Goal: Task Accomplishment & Management: Manage account settings

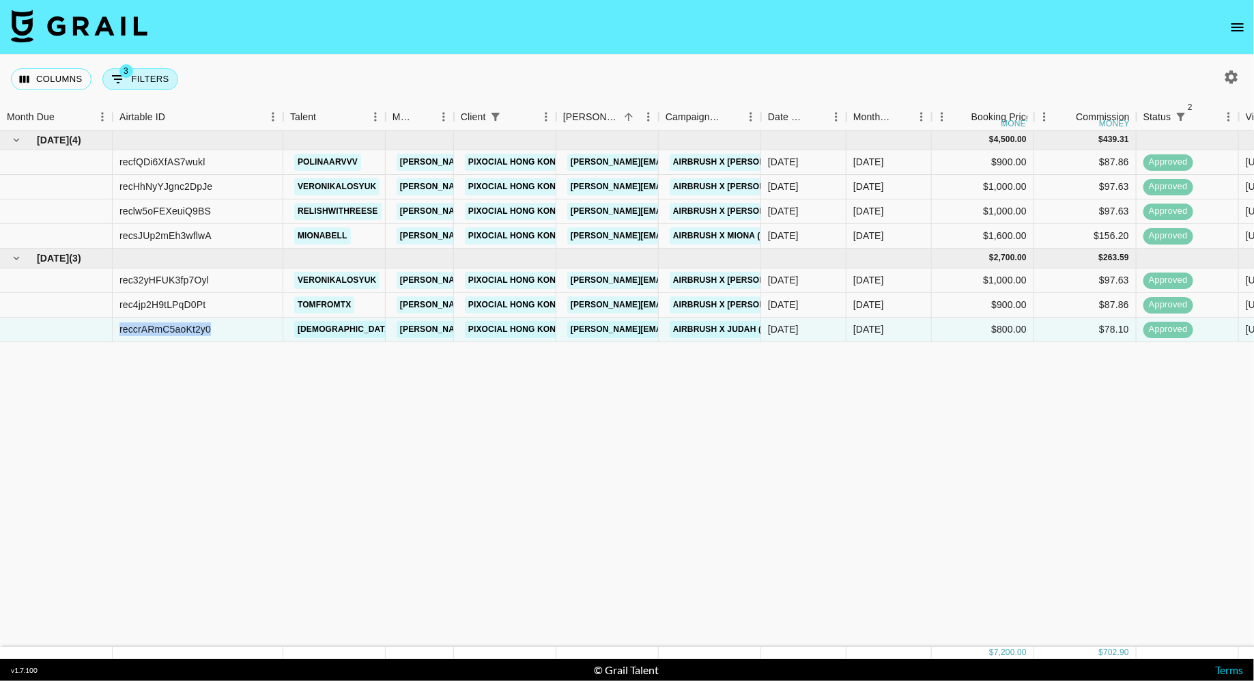
click at [149, 70] on button "3 Filters" at bounding box center [140, 79] width 76 height 22
select select "status"
select select "isNotAnyOf"
select select "status"
select select "approved"
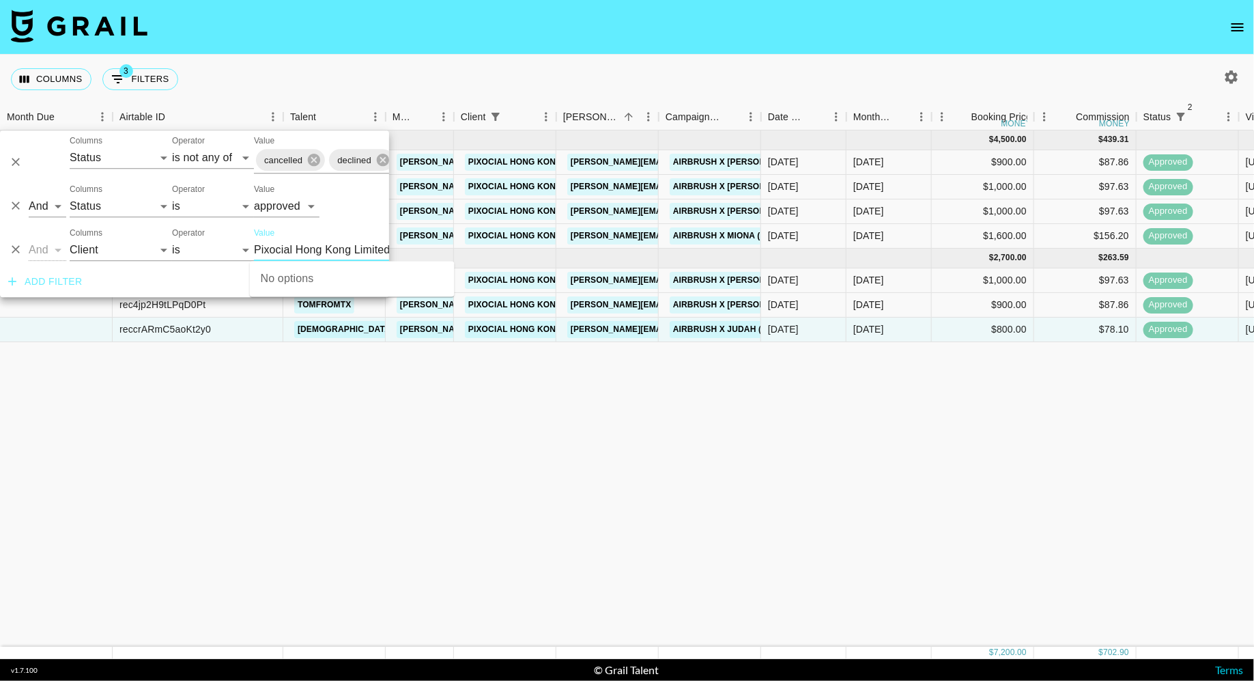
scroll to position [0, 4]
click at [124, 251] on select "Grail Platform ID Airtable ID Talent Manager Client [PERSON_NAME] Campaign (Typ…" at bounding box center [117, 250] width 102 height 22
select select "talentName"
click at [66, 239] on select "Grail Platform ID Airtable ID Talent Manager Client [PERSON_NAME] Campaign (Typ…" at bounding box center [117, 250] width 102 height 22
select select "contains"
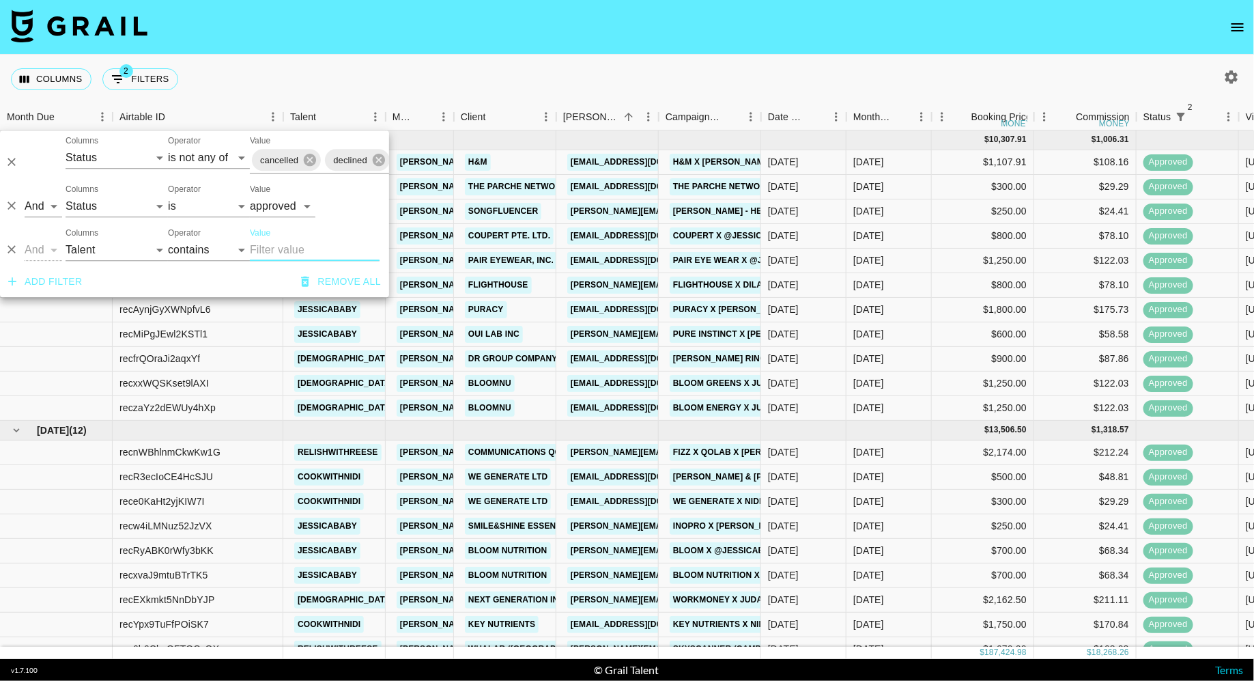
click at [276, 248] on input "Value" at bounding box center [315, 250] width 130 height 22
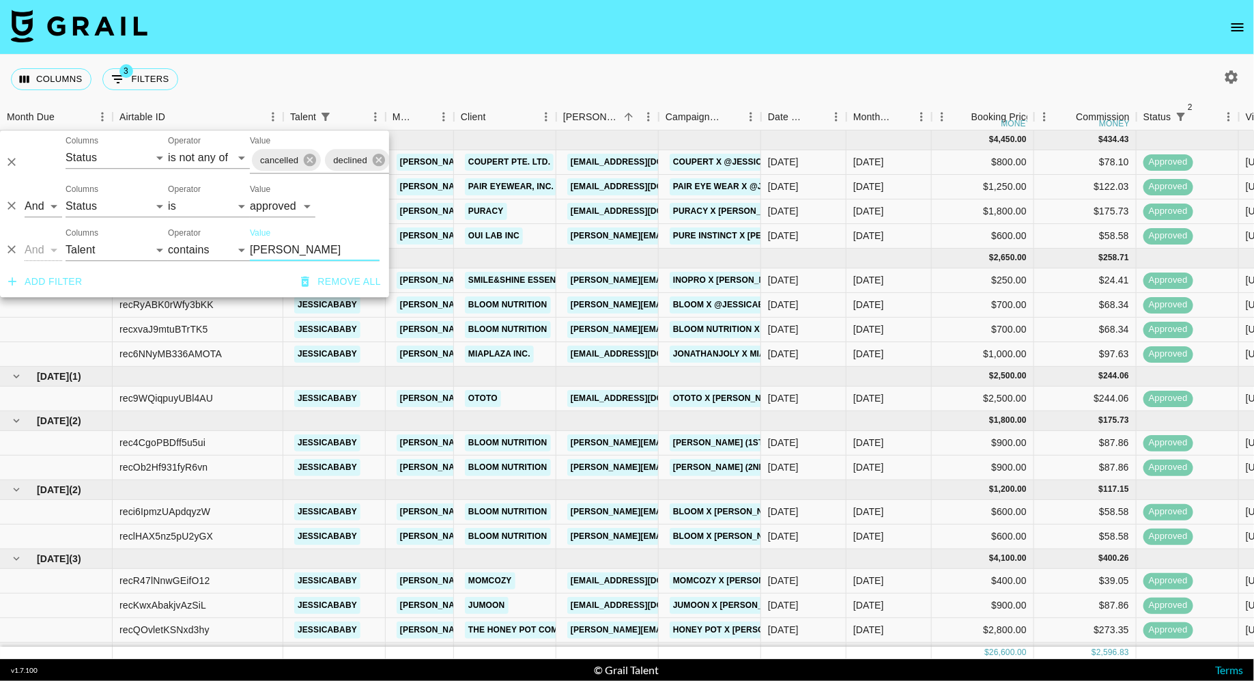
type input "[PERSON_NAME]"
click at [611, 57] on div "Columns 3 Filters + Booking" at bounding box center [627, 79] width 1254 height 49
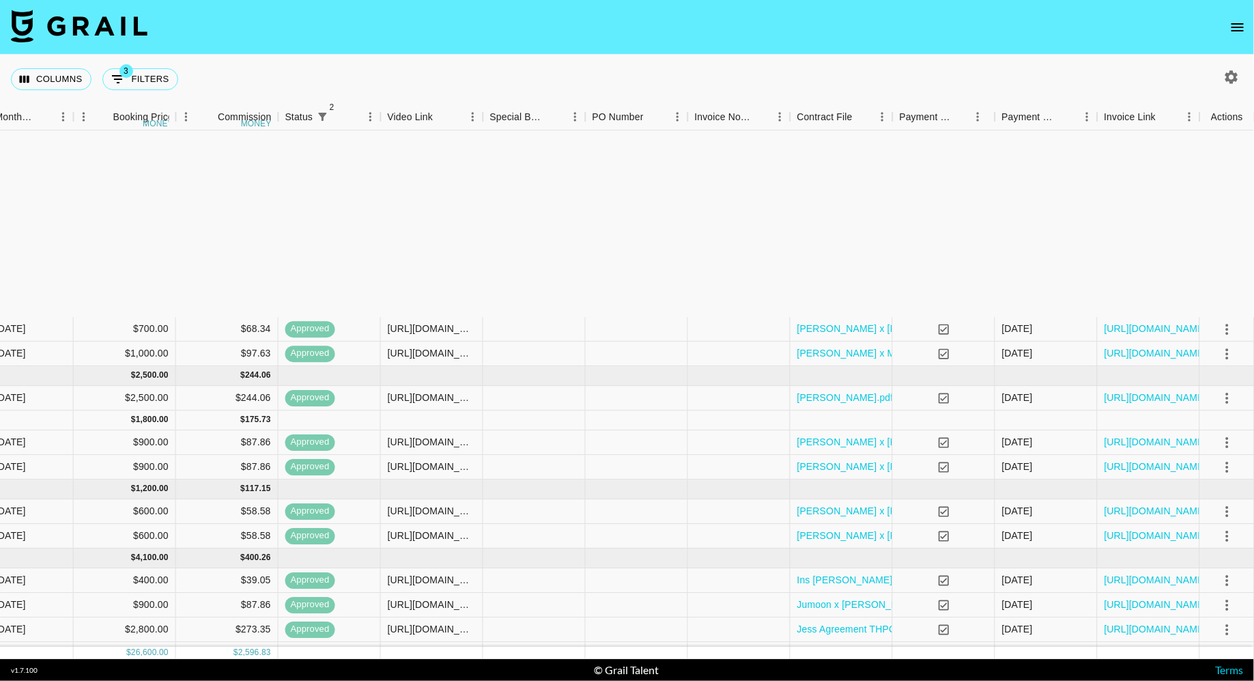
scroll to position [244, 858]
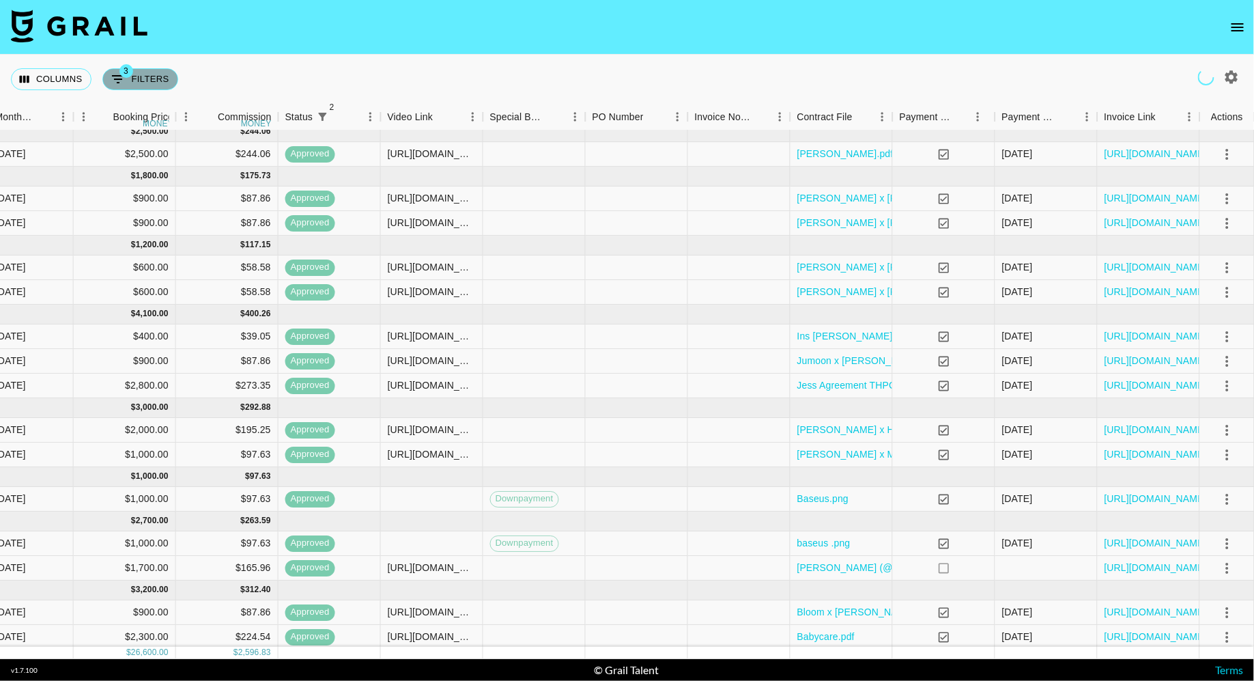
click at [116, 78] on icon "Show filters" at bounding box center [118, 79] width 12 height 8
select select "status"
select select "isNotAnyOf"
select select "status"
select select "approved"
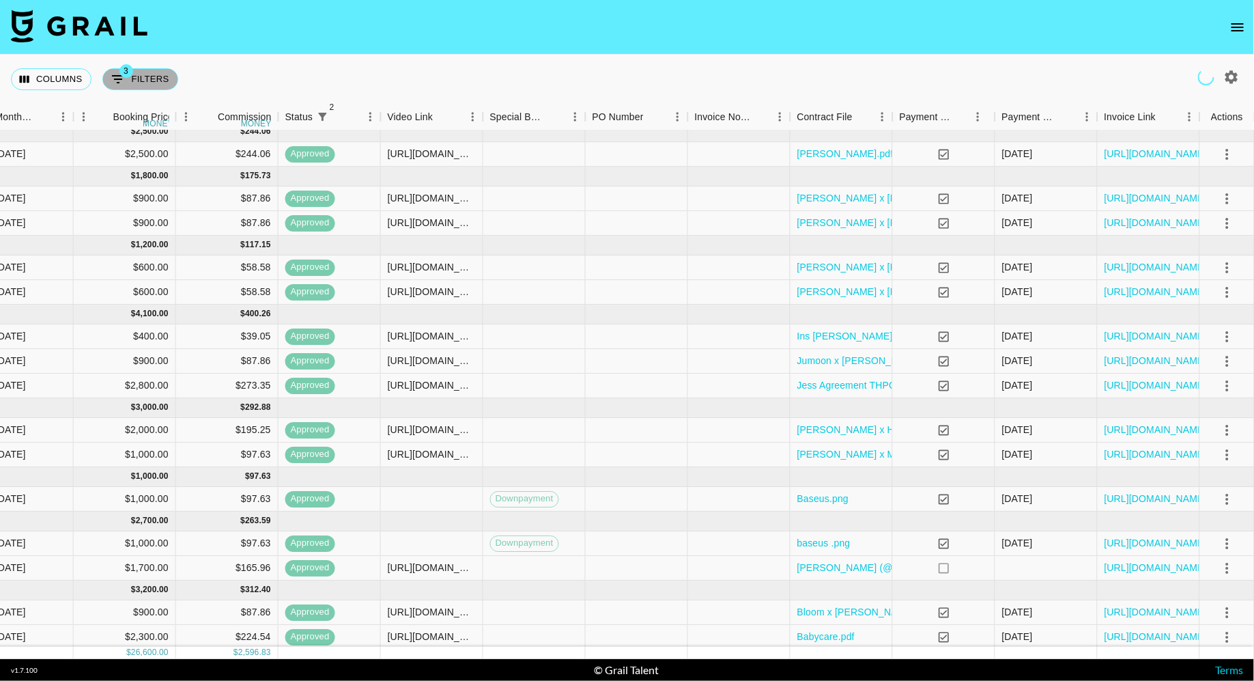
select select "talentName"
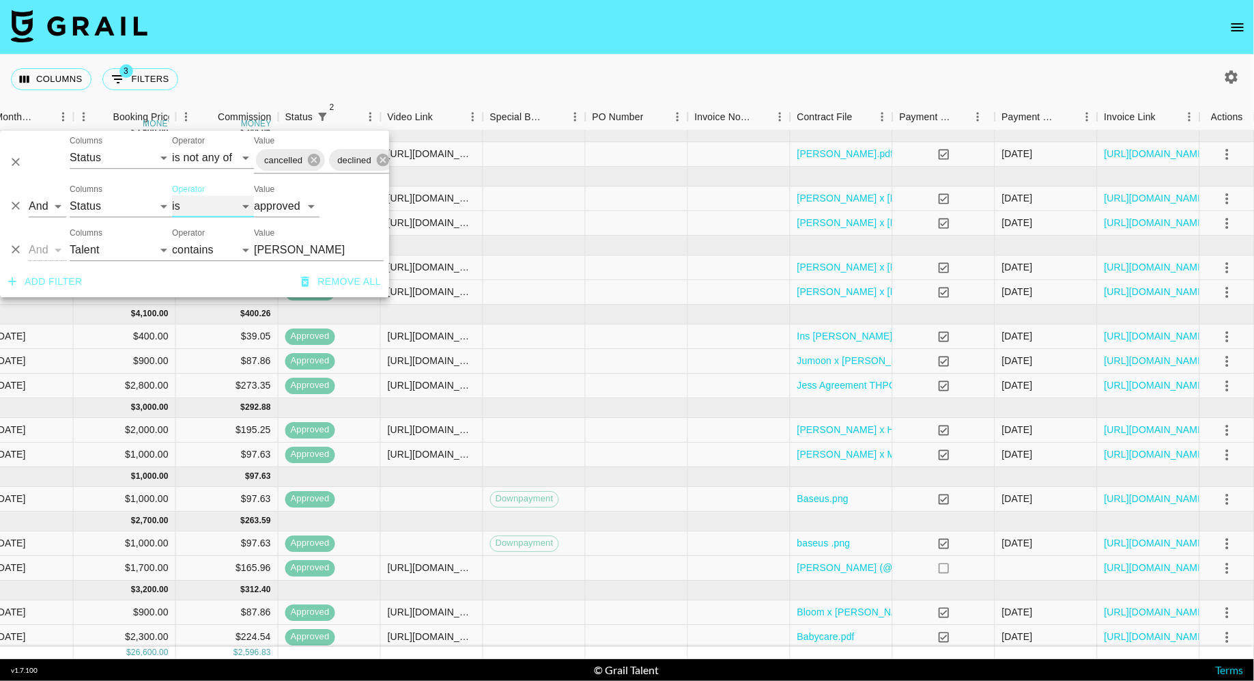
click at [204, 212] on select "is is not is any of is not any of" at bounding box center [213, 206] width 82 height 22
select select "not"
click at [172, 195] on select "is is not is any of is not any of" at bounding box center [213, 206] width 82 height 22
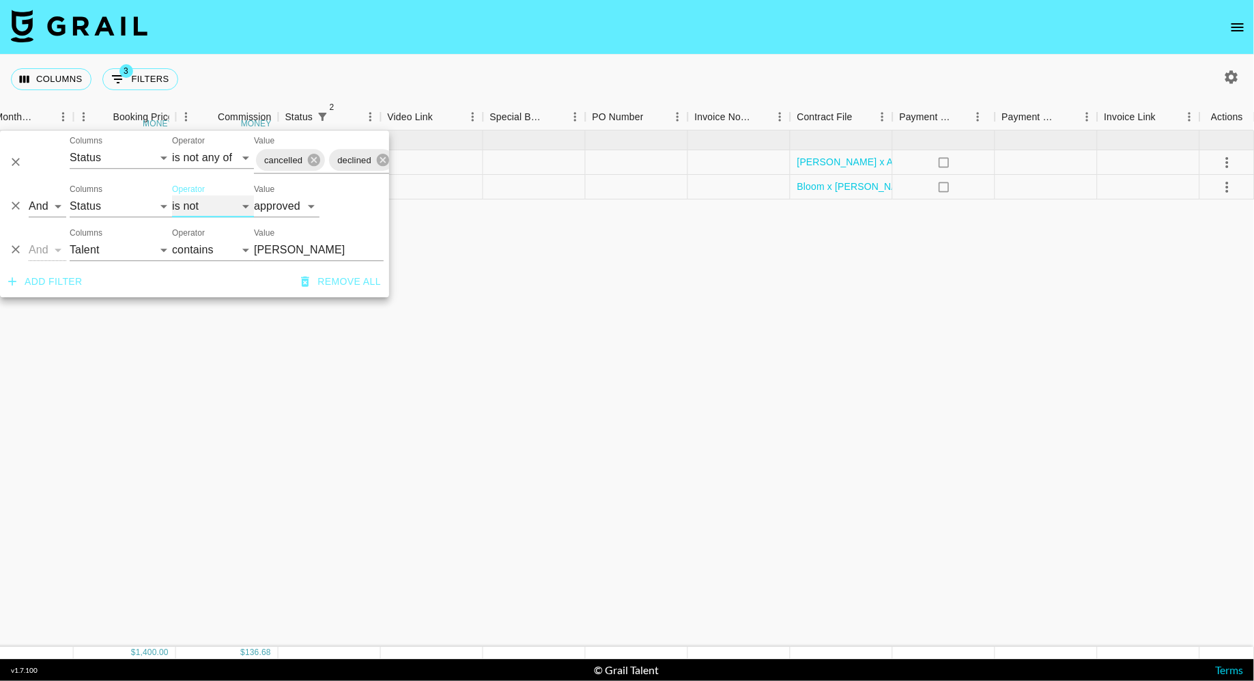
scroll to position [0, 858]
click at [505, 68] on div "Columns 3 Filters + Booking" at bounding box center [627, 79] width 1254 height 49
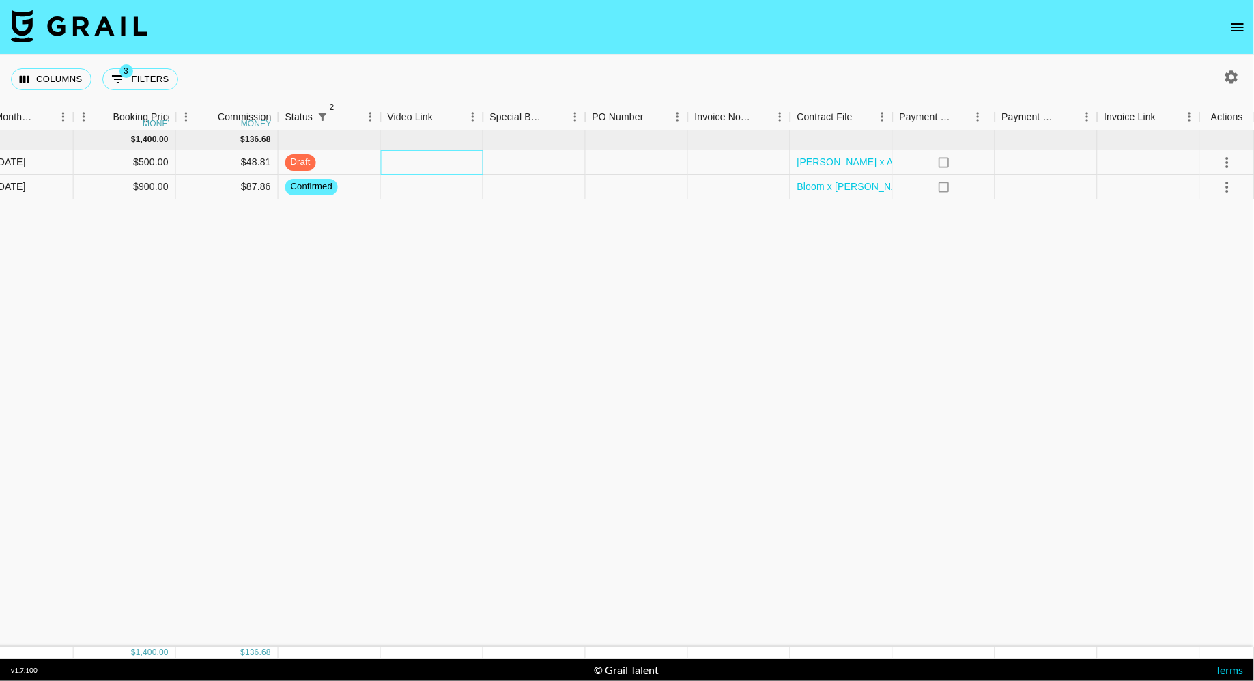
click at [430, 157] on div at bounding box center [432, 162] width 102 height 25
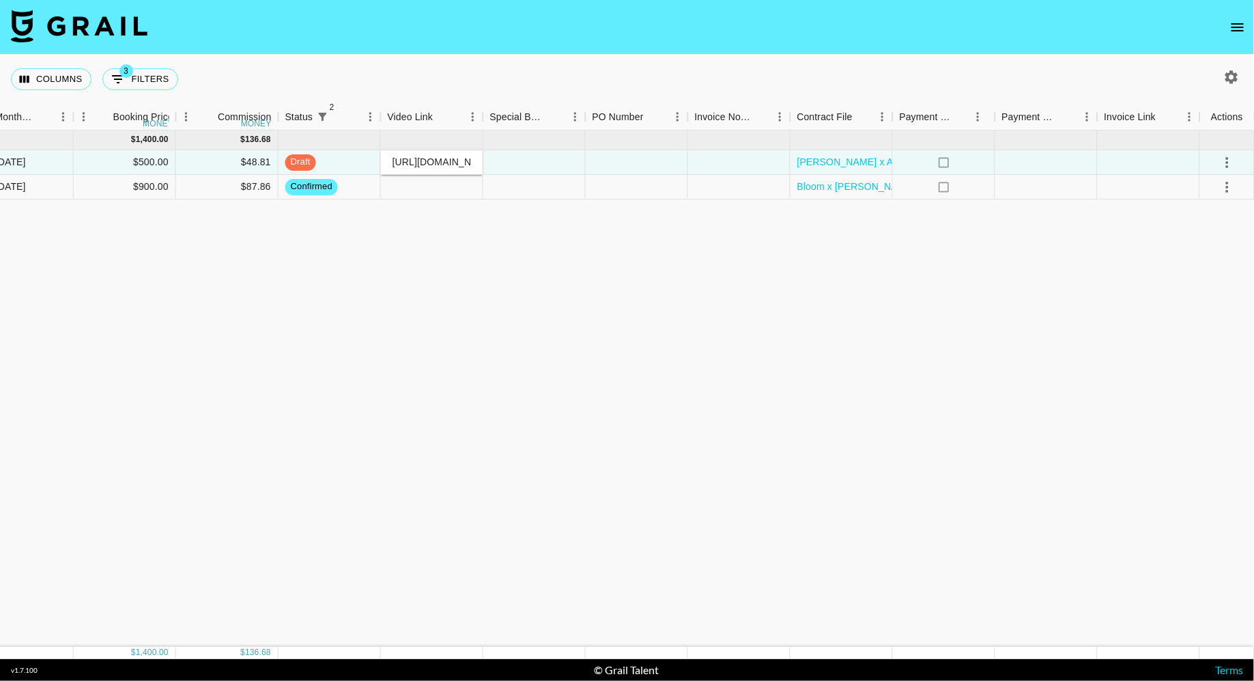
scroll to position [0, 299]
type input "[URL][DOMAIN_NAME]"
click at [564, 282] on div "[DATE] ( 2 ) $ 1,400.00 $ 136.68 recLeZRxgxNo51nEd jessicababy [PERSON_NAME][EM…" at bounding box center [198, 388] width 2113 height 516
click at [1225, 160] on icon "select merge strategy" at bounding box center [1227, 162] width 16 height 16
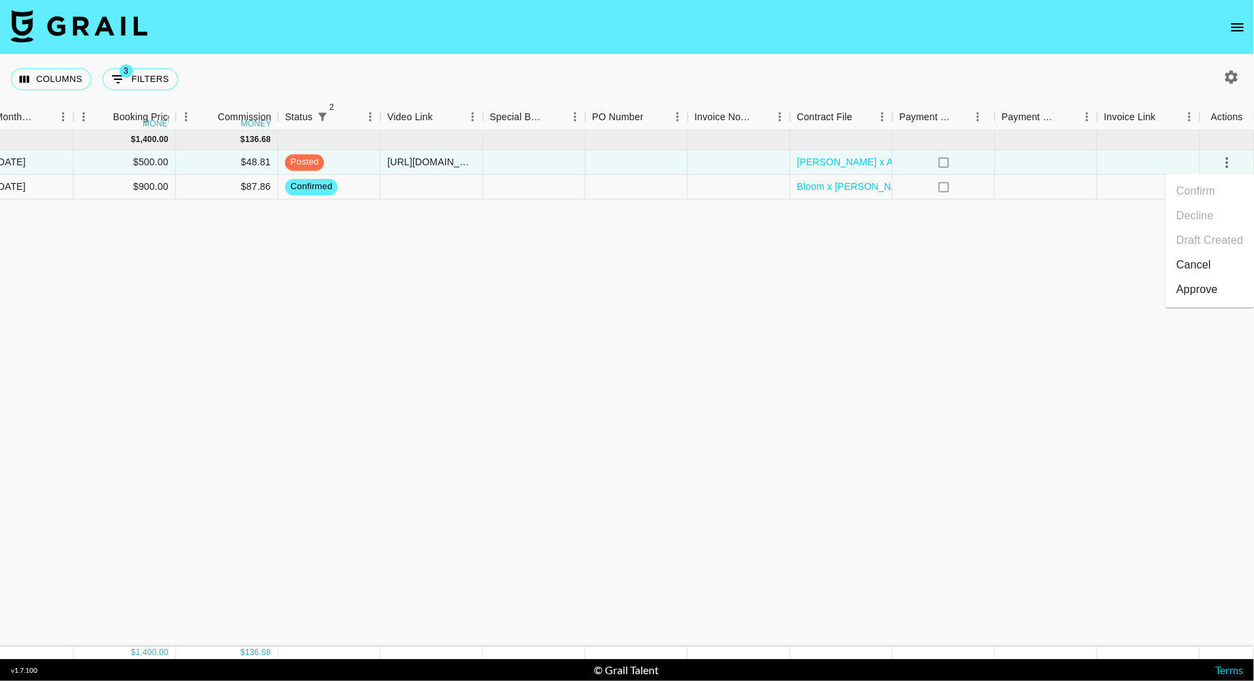
click at [1199, 301] on li "Approve" at bounding box center [1210, 289] width 89 height 25
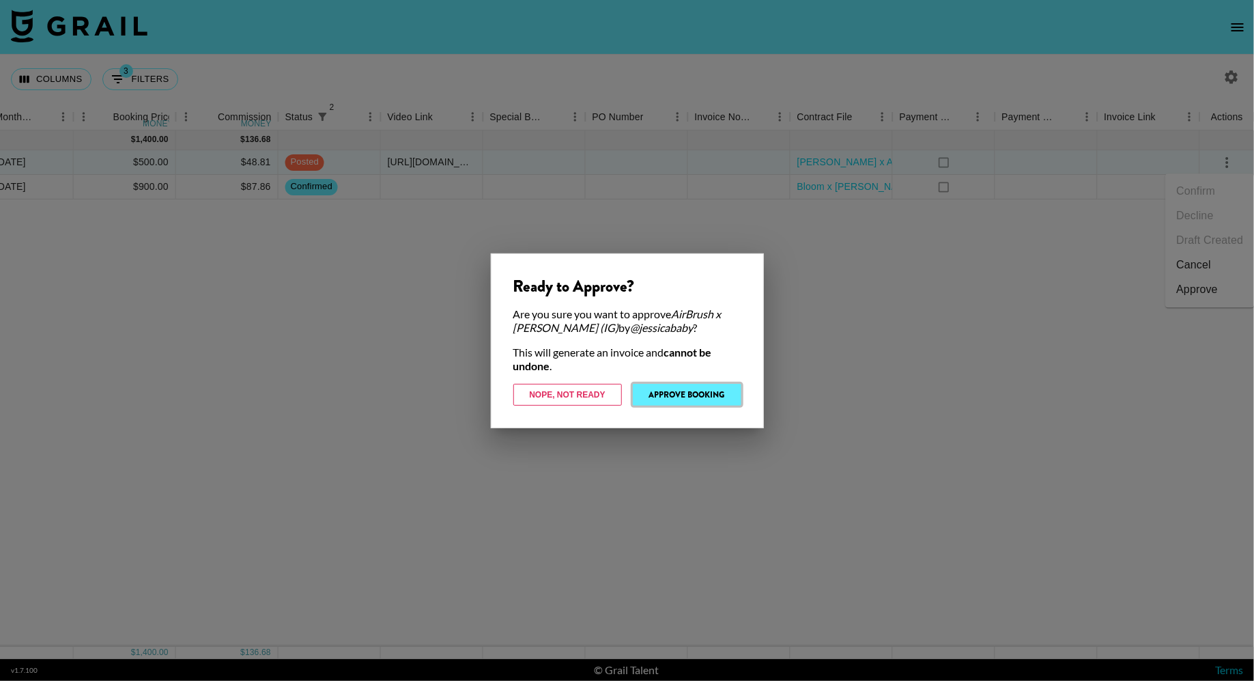
click at [704, 394] on button "Approve Booking" at bounding box center [687, 395] width 109 height 22
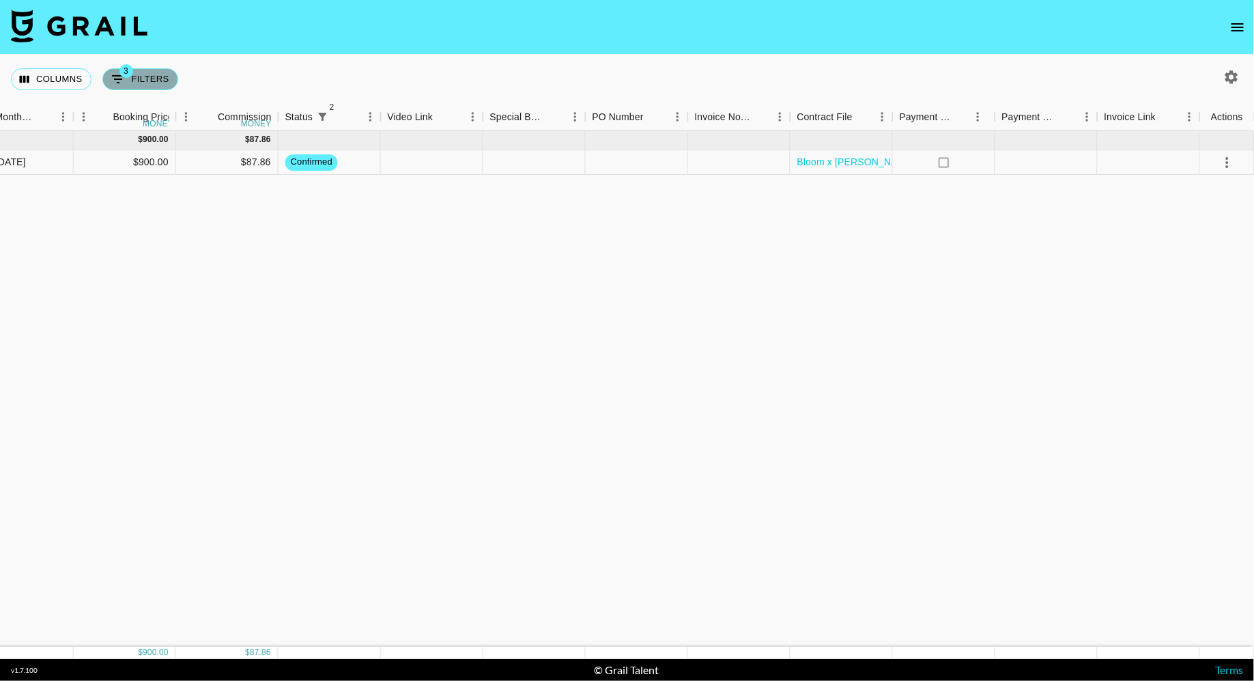
click at [121, 70] on span "3" at bounding box center [126, 71] width 14 height 14
select select "status"
select select "isNotAnyOf"
select select "status"
select select "not"
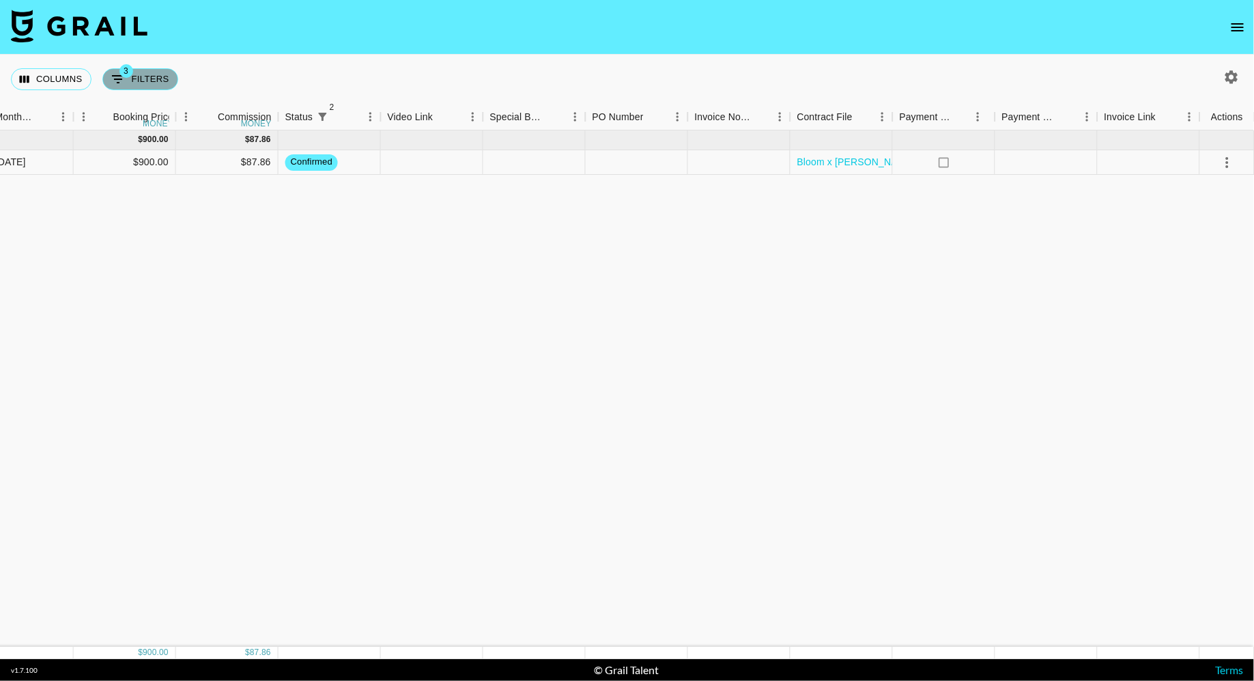
select select "approved"
select select "talentName"
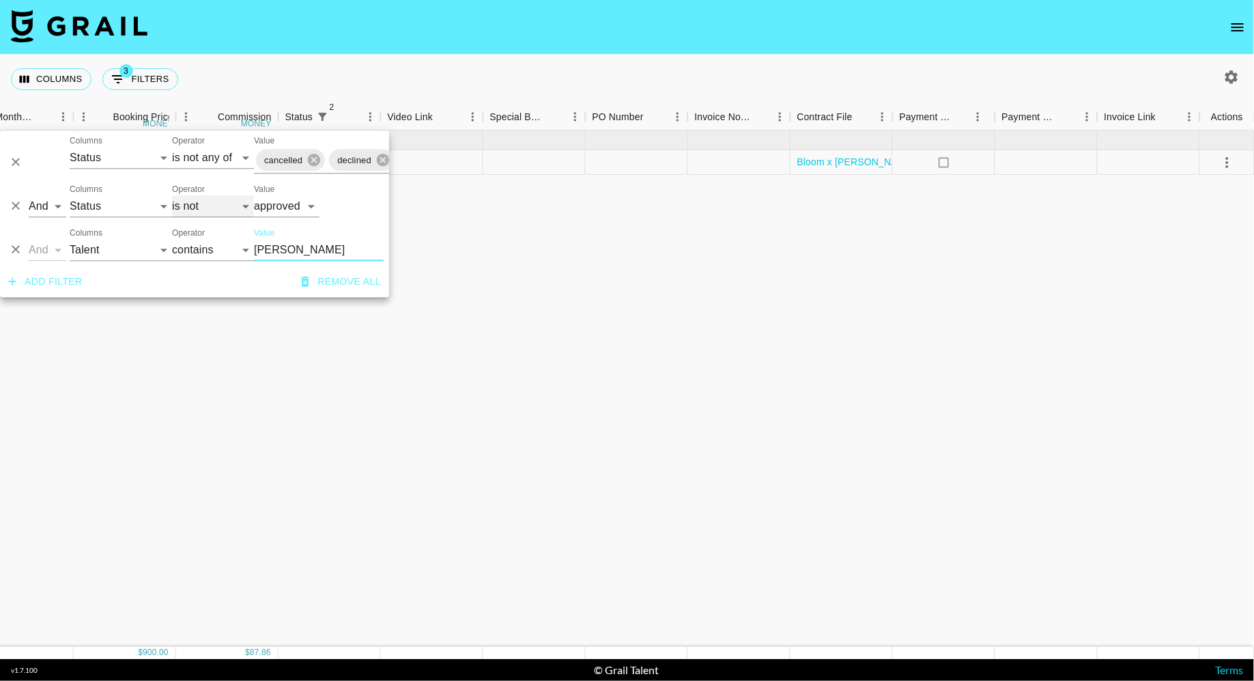
click at [192, 204] on select "is is not is any of is not any of" at bounding box center [213, 206] width 82 height 22
select select "is"
click at [172, 195] on select "is is not is any of is not any of" at bounding box center [213, 206] width 82 height 22
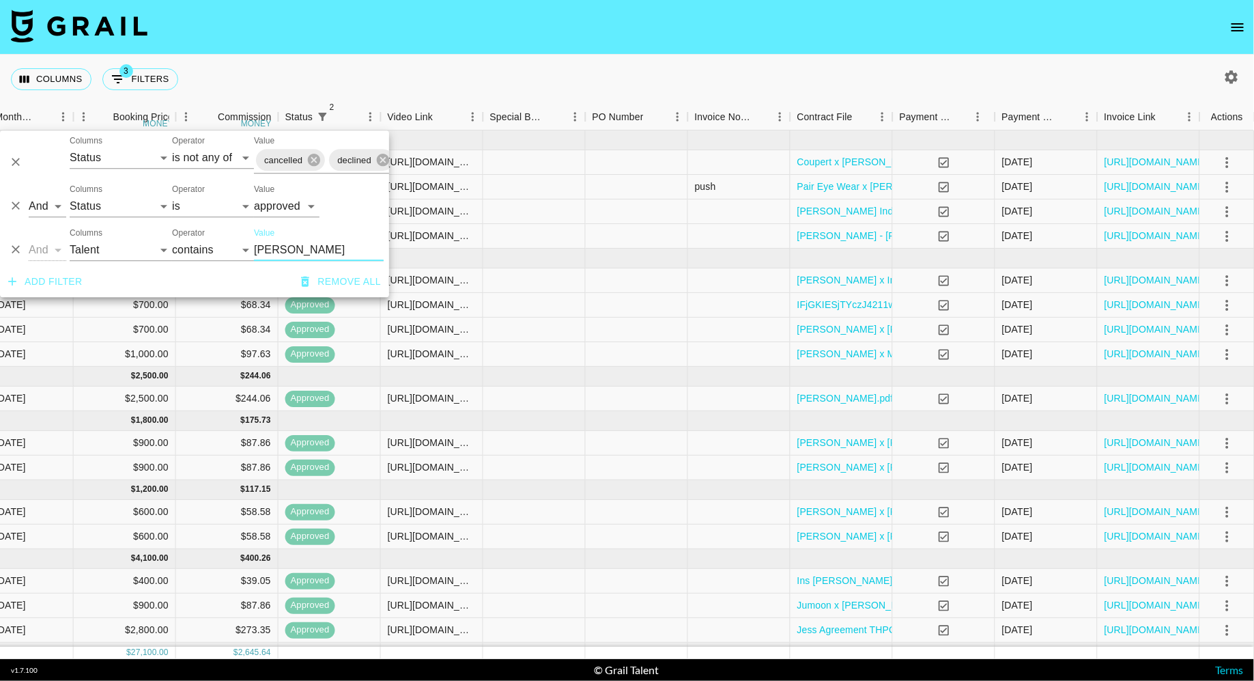
click at [289, 250] on input "[PERSON_NAME]" at bounding box center [319, 250] width 130 height 22
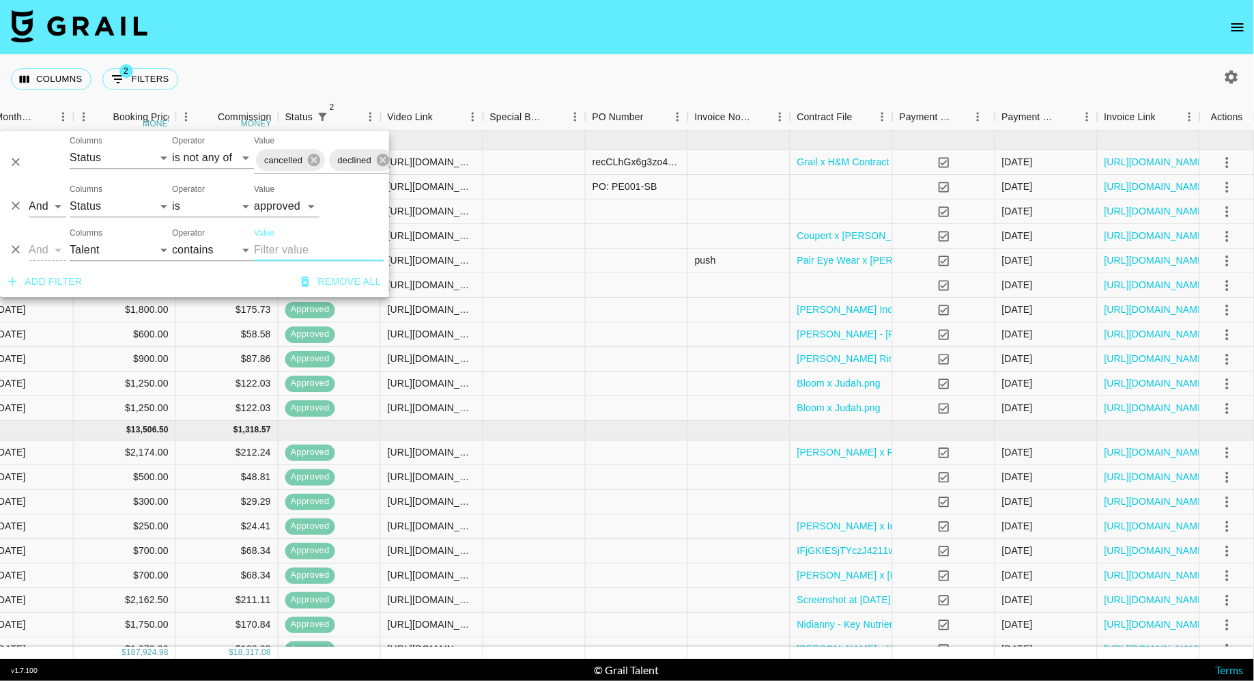
click at [520, 27] on nav at bounding box center [627, 27] width 1254 height 55
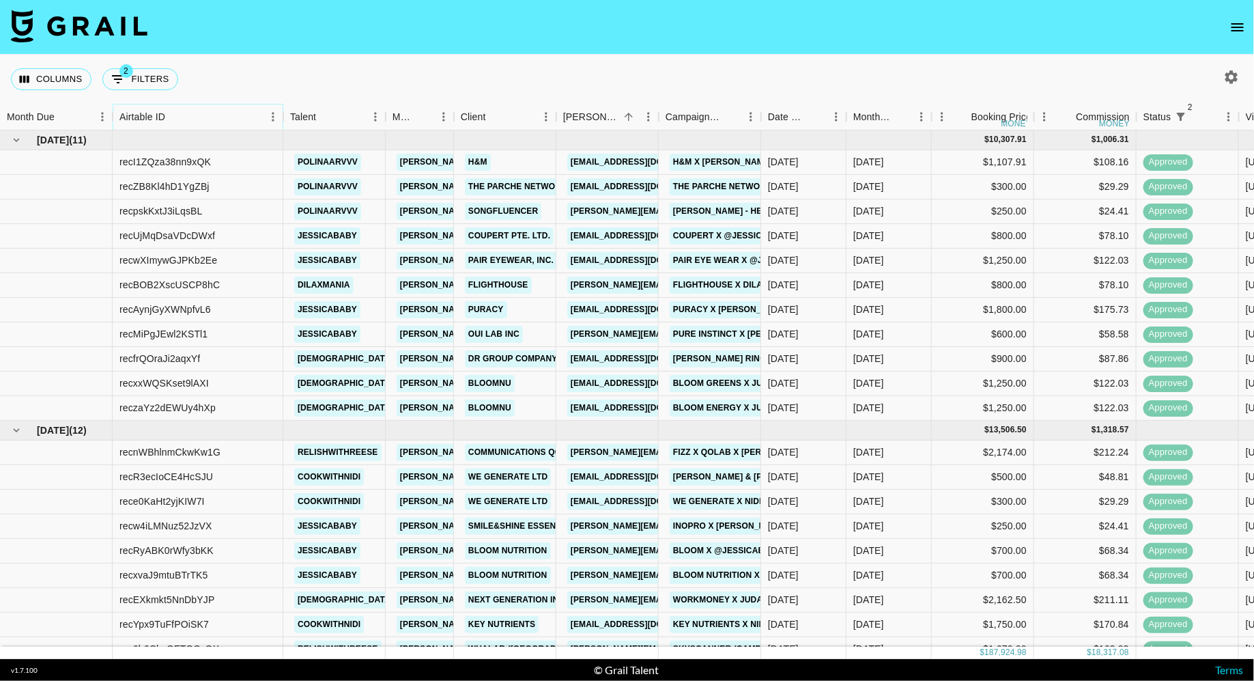
click at [180, 117] on icon "Sort" at bounding box center [175, 117] width 12 height 12
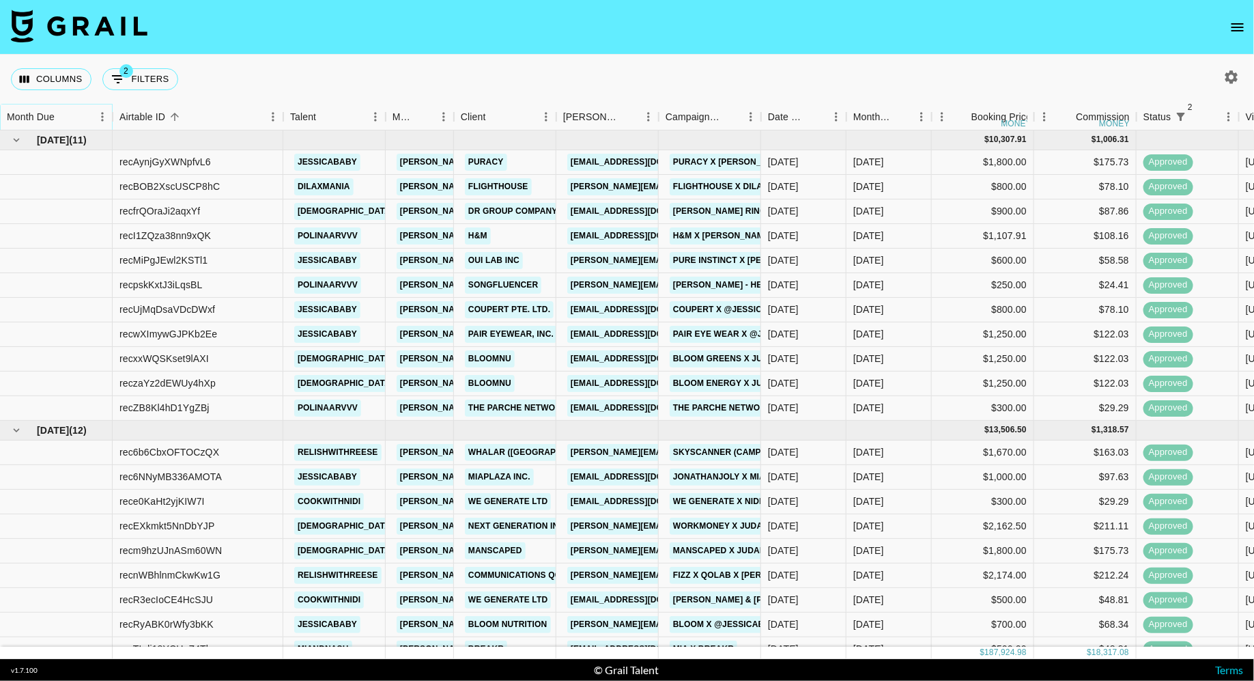
click at [61, 117] on icon "Sort" at bounding box center [64, 117] width 12 height 12
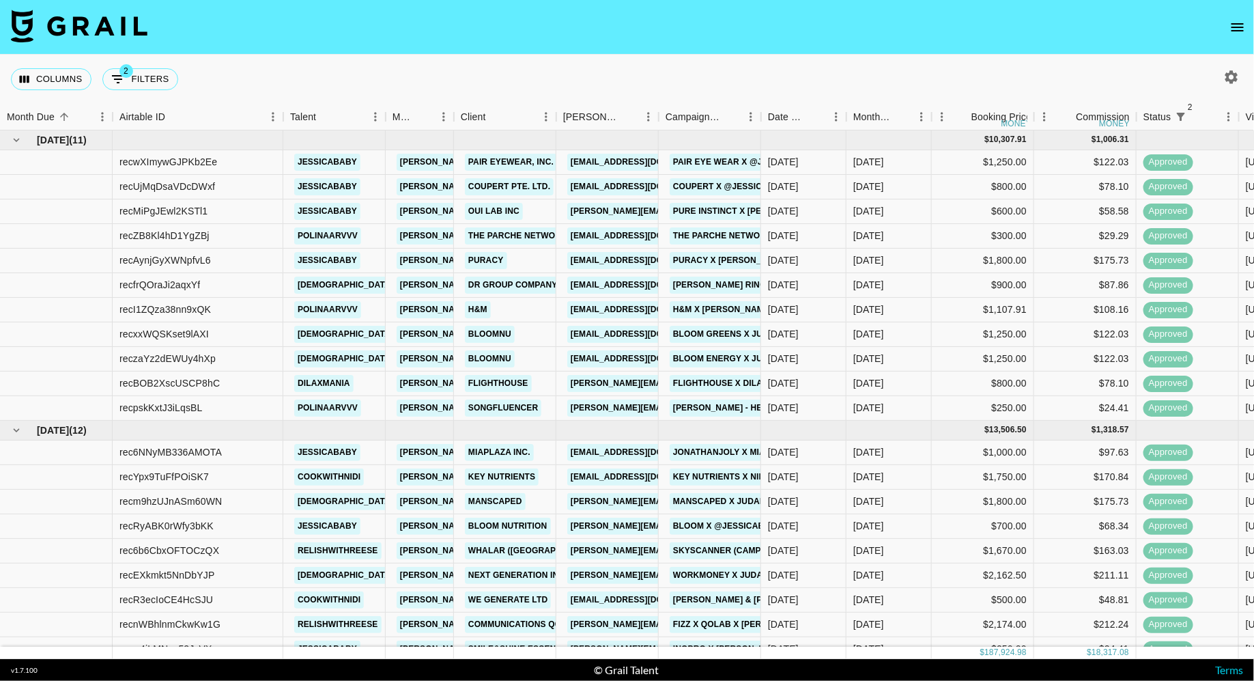
click at [363, 63] on div "Columns 2 Filters + Booking" at bounding box center [627, 79] width 1254 height 49
click at [63, 117] on icon "Sort" at bounding box center [64, 117] width 12 height 12
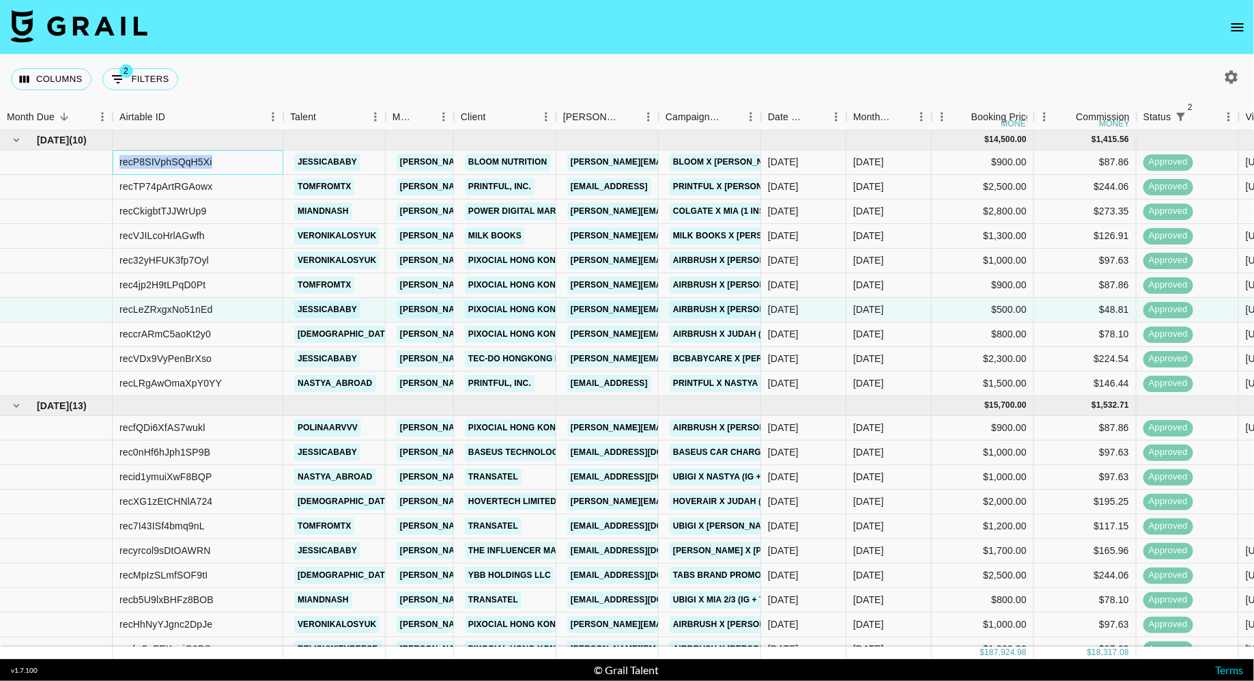
drag, startPoint x: 242, startPoint y: 168, endPoint x: 112, endPoint y: 168, distance: 129.7
click at [112, 168] on div "recP8SIVphSQqH5Xi [PERSON_NAME] [PERSON_NAME][EMAIL_ADDRESS][DOMAIN_NAME] Bloom…" at bounding box center [1056, 162] width 2113 height 25
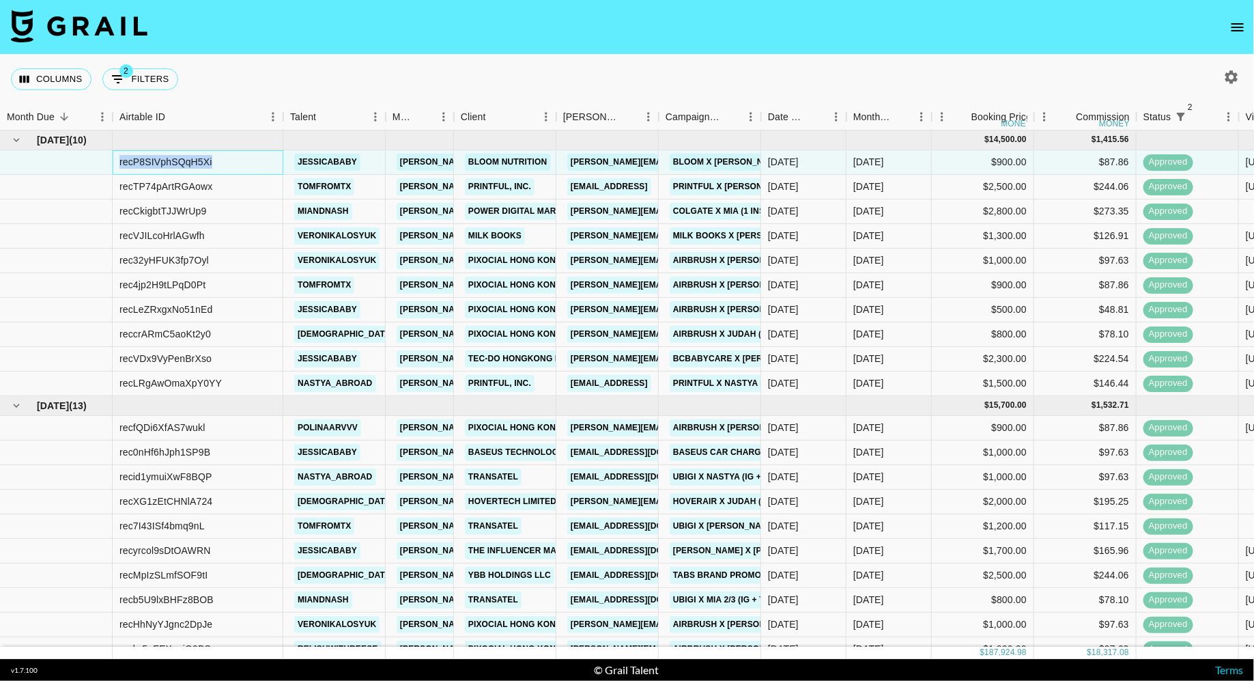
copy div "recP8SIVphSQqH5Xi"
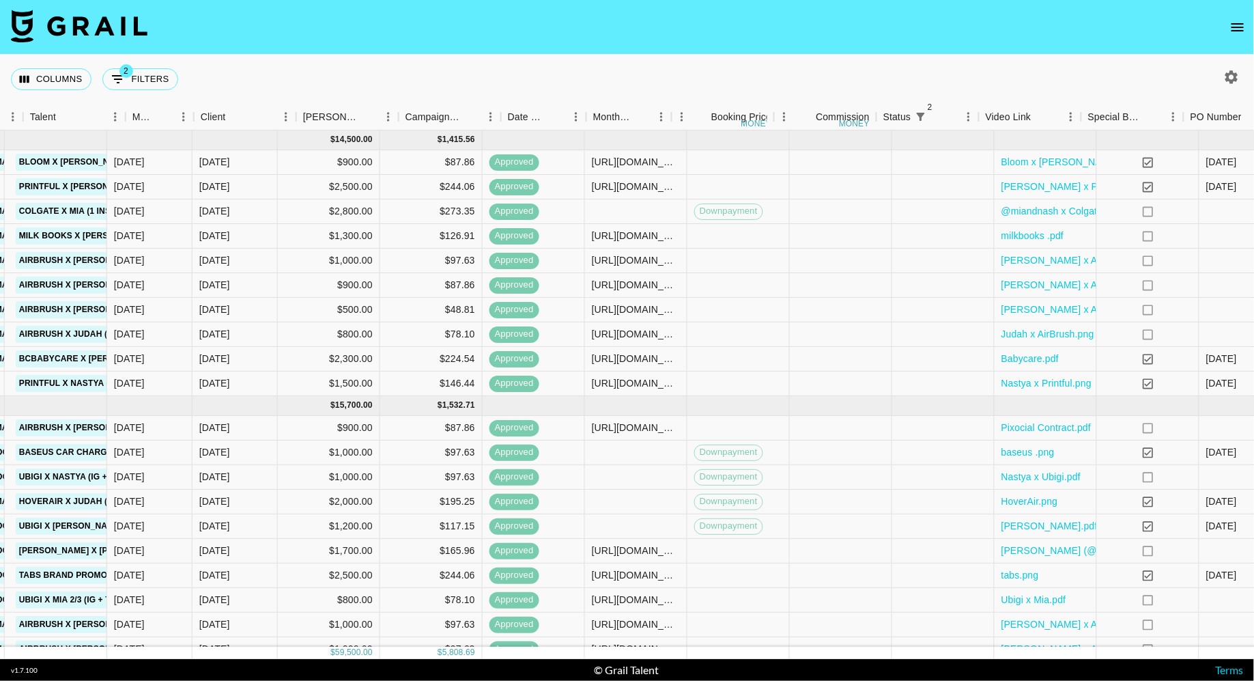
scroll to position [0, 858]
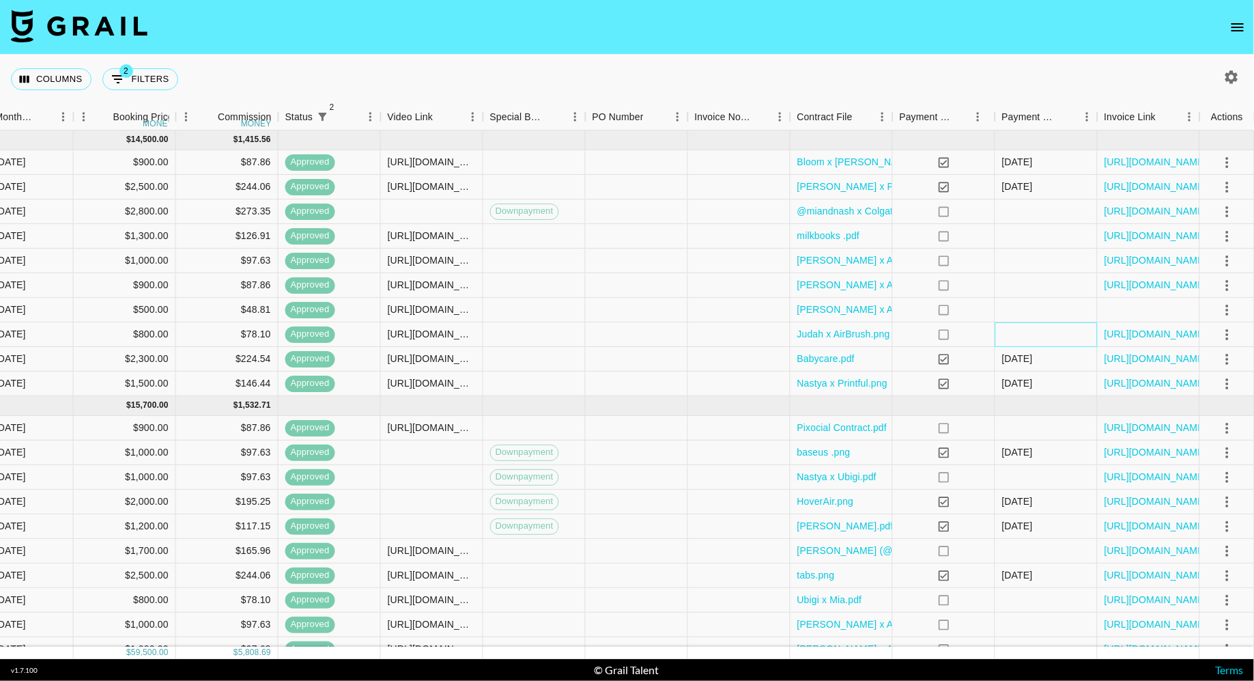
click at [1054, 330] on div at bounding box center [1046, 334] width 102 height 25
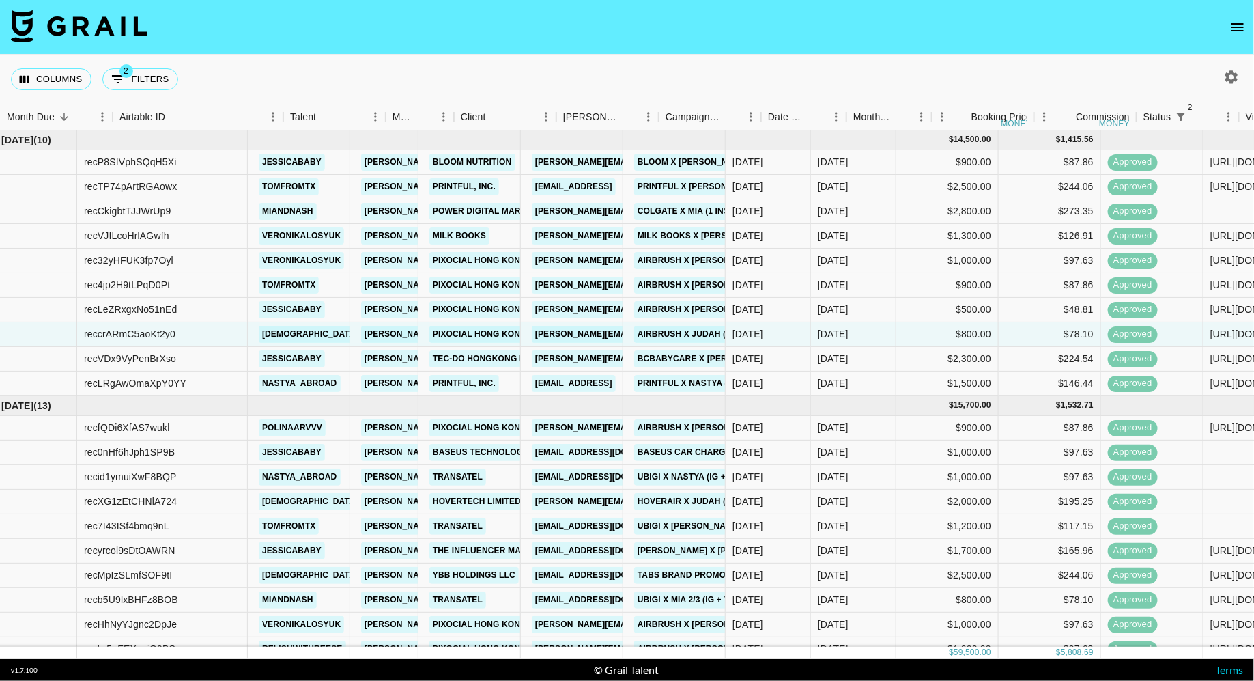
scroll to position [0, 0]
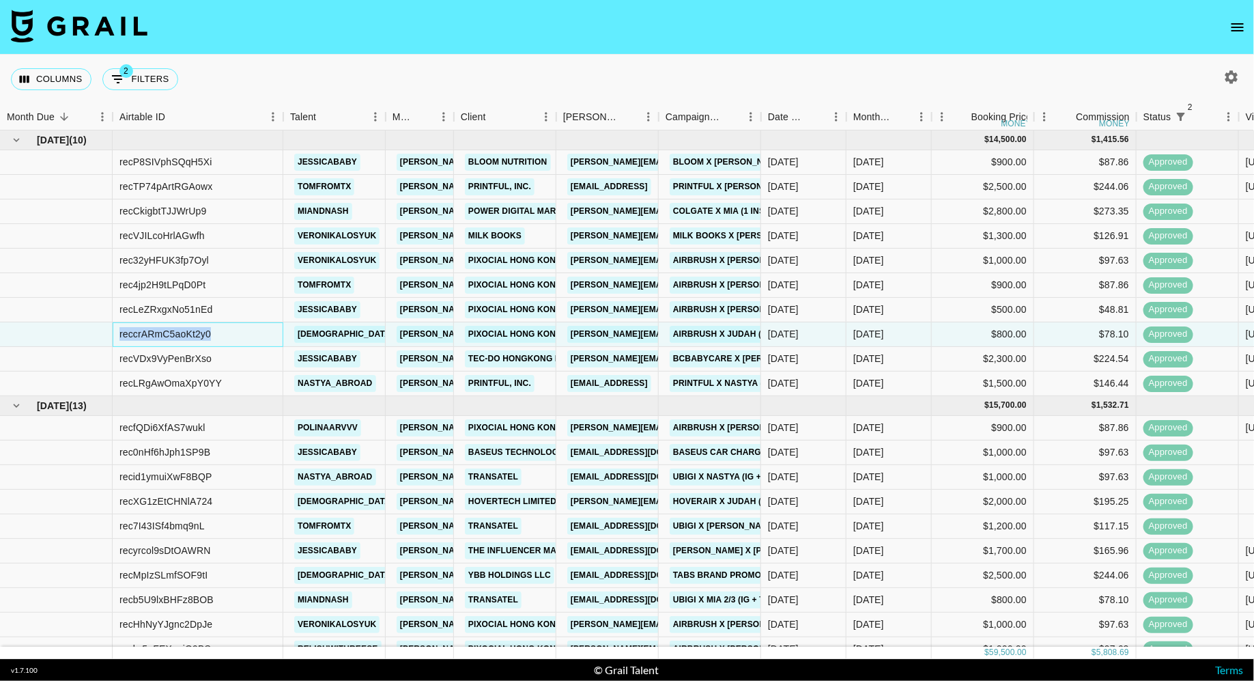
drag, startPoint x: 246, startPoint y: 334, endPoint x: 103, endPoint y: 334, distance: 143.3
click at [102, 334] on div "reccrARmC5aoKt2y0 judahshaw diana.luc@grail-talent.com Pixocial Hong Kong Limit…" at bounding box center [1056, 334] width 2113 height 25
copy div "reccrARmC5aoKt2y0"
click at [420, 94] on div "Columns 2 Filters + Booking" at bounding box center [627, 79] width 1254 height 49
